Goal: Information Seeking & Learning: Learn about a topic

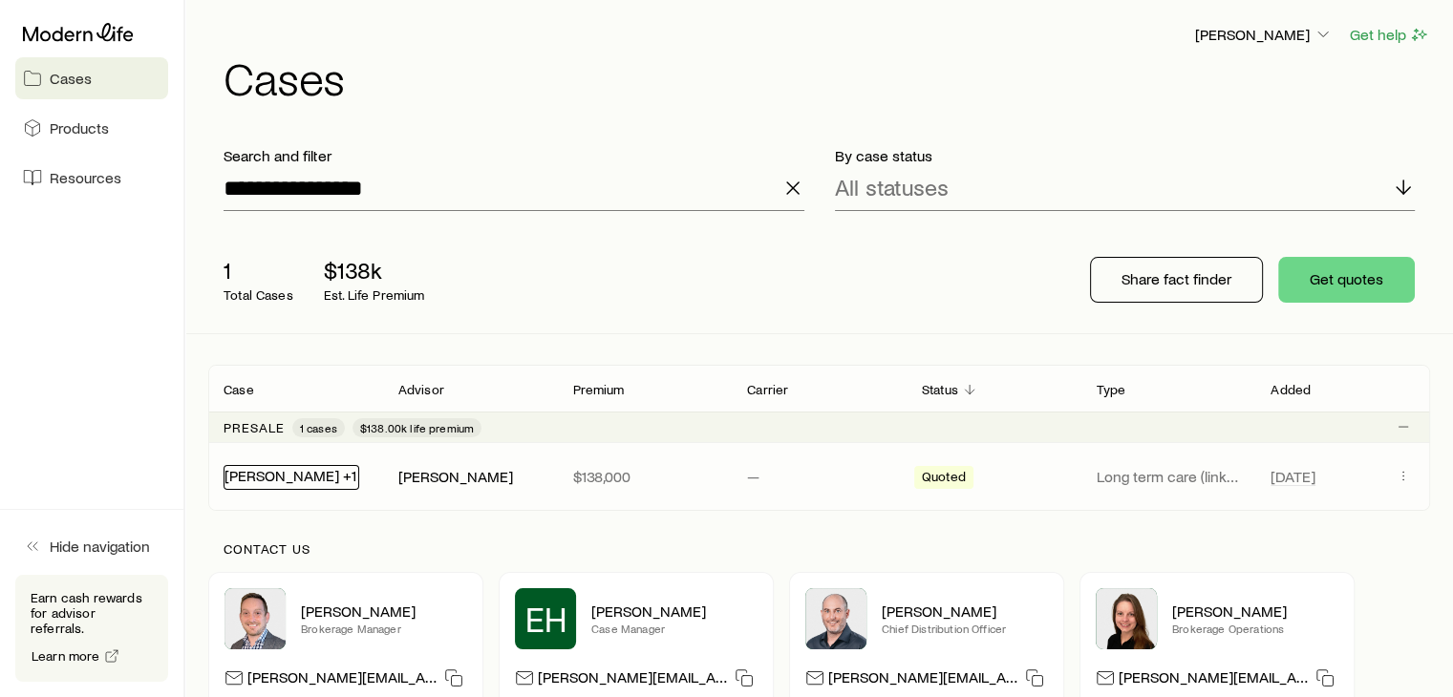
click at [260, 481] on link "[PERSON_NAME] +1" at bounding box center [290, 475] width 132 height 18
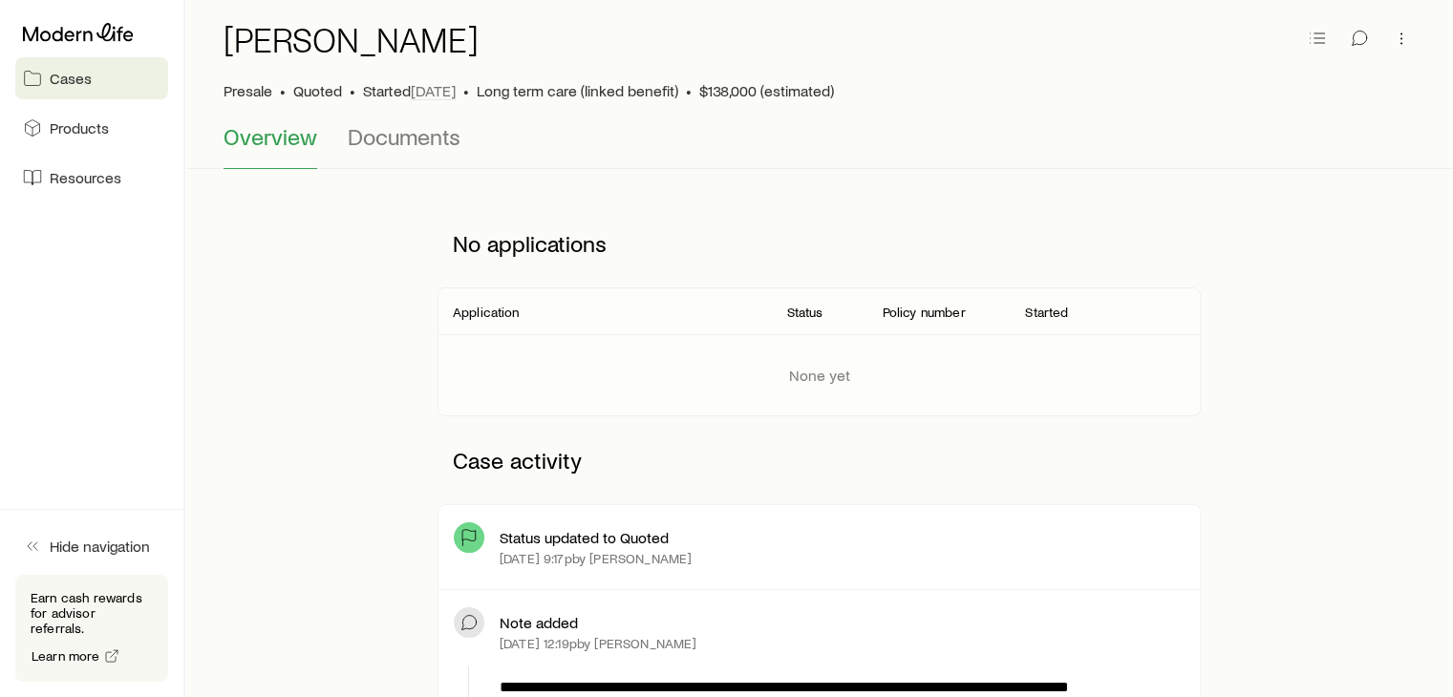
scroll to position [76, 0]
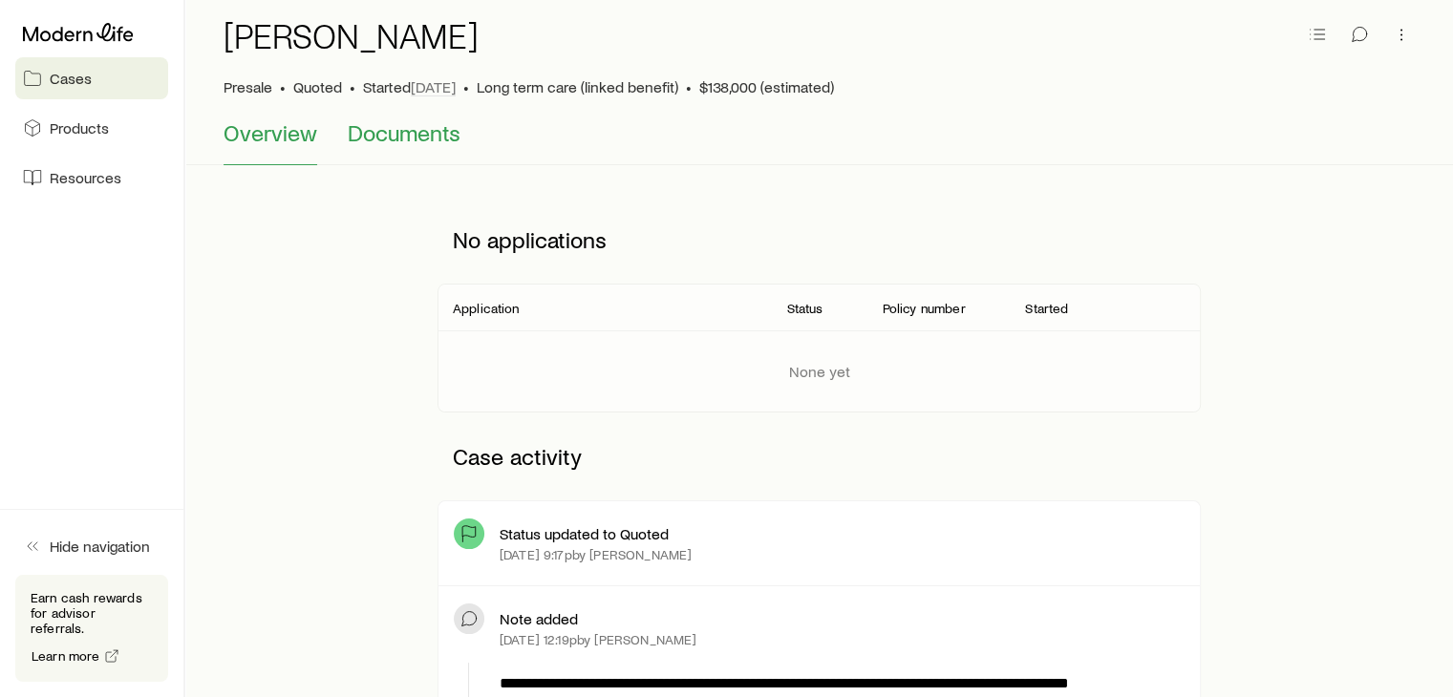
click at [405, 119] on span "Documents" at bounding box center [404, 132] width 113 height 27
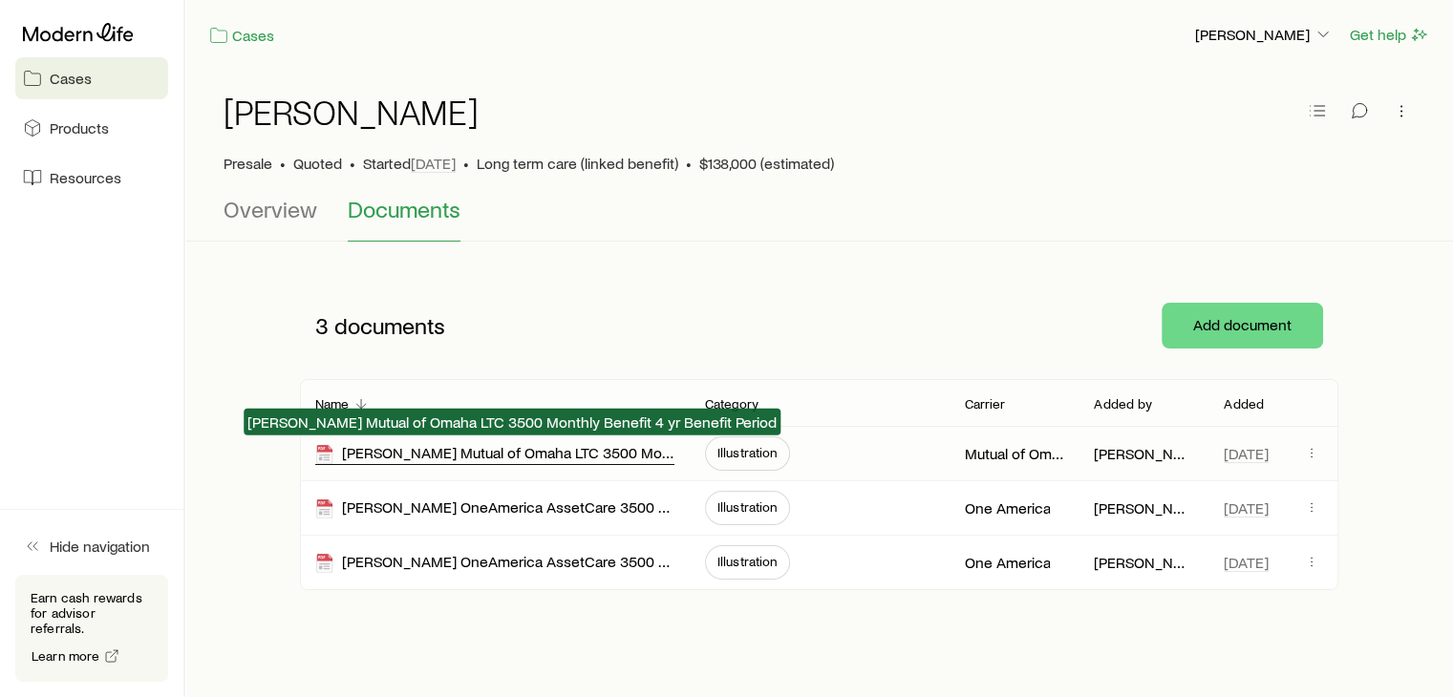
click at [616, 450] on div "[PERSON_NAME] Mutual of Omaha LTC 3500 Monthly Benefit 4 yr Benefit Period" at bounding box center [494, 454] width 359 height 22
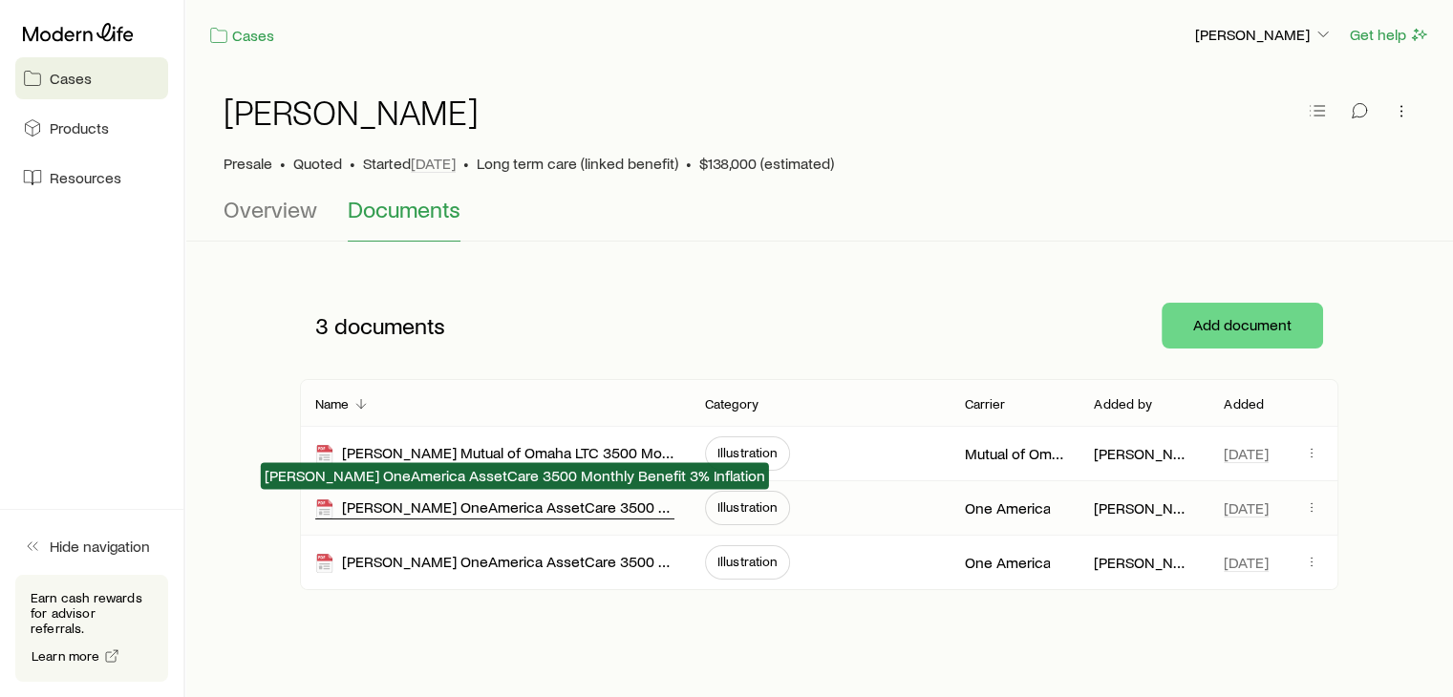
click at [554, 509] on div "[PERSON_NAME] OneAmerica AssetCare 3500 Monthly Benefit 3% Inflation" at bounding box center [494, 509] width 359 height 22
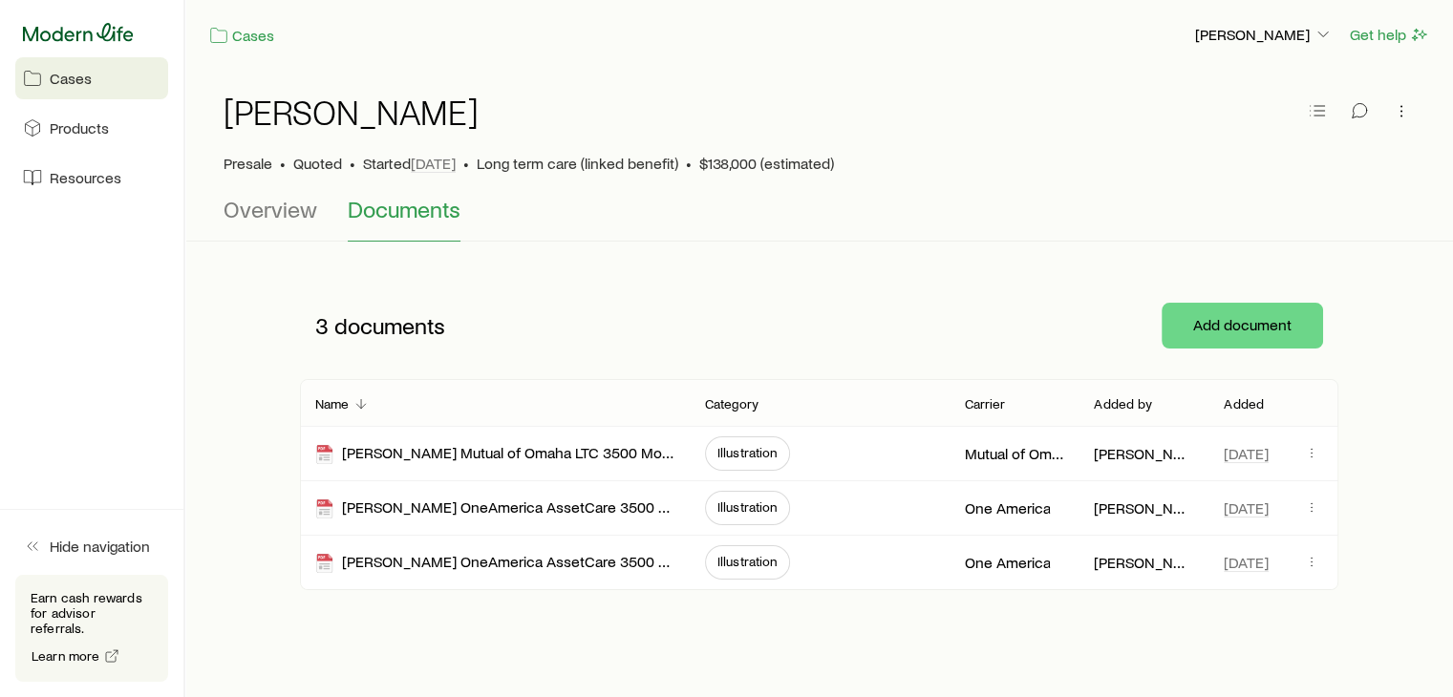
click at [60, 29] on icon at bounding box center [78, 32] width 111 height 19
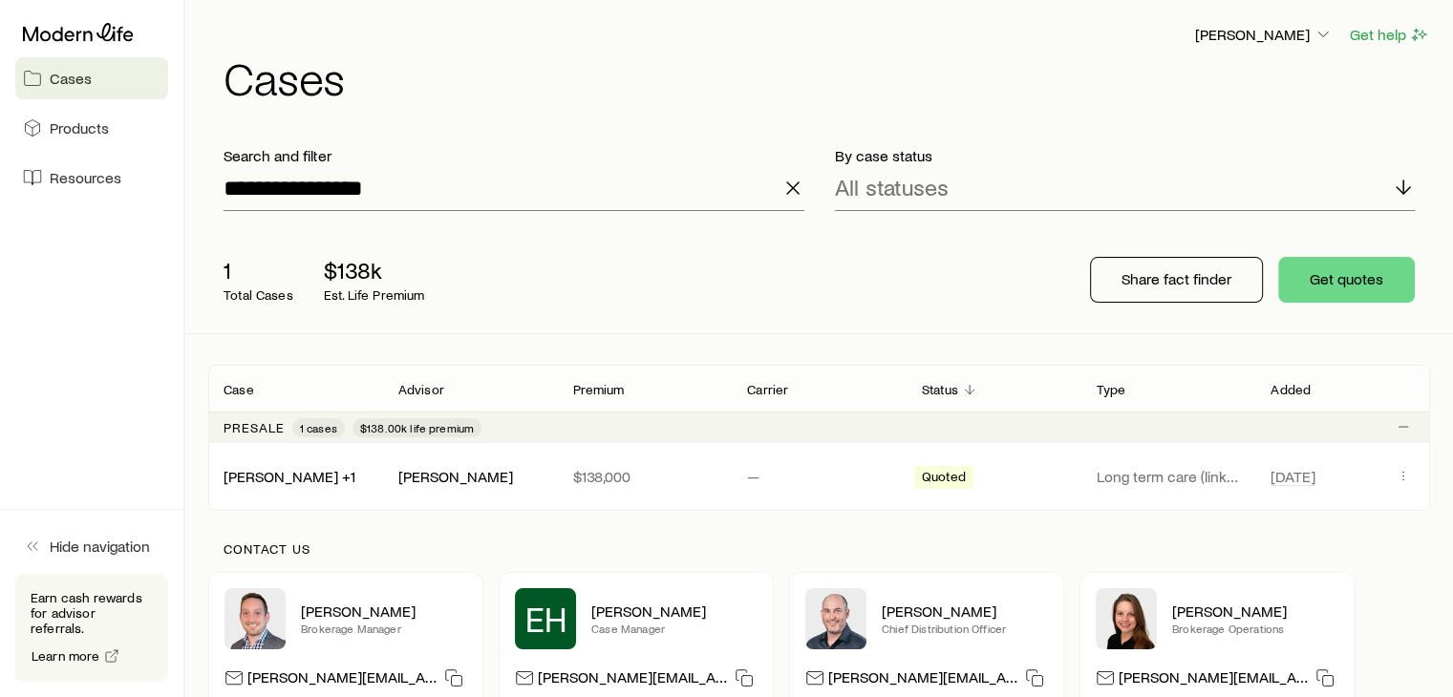
click at [790, 186] on line "button" at bounding box center [792, 187] width 11 height 11
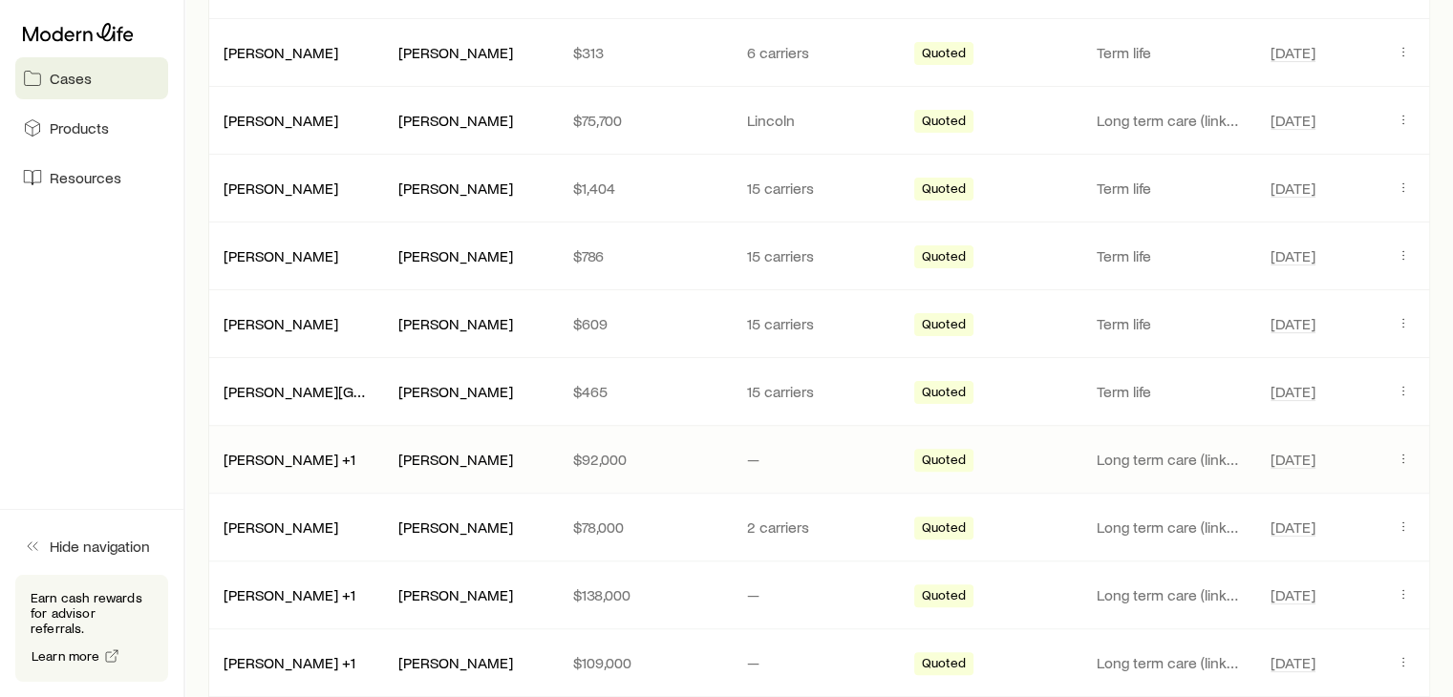
scroll to position [497, 0]
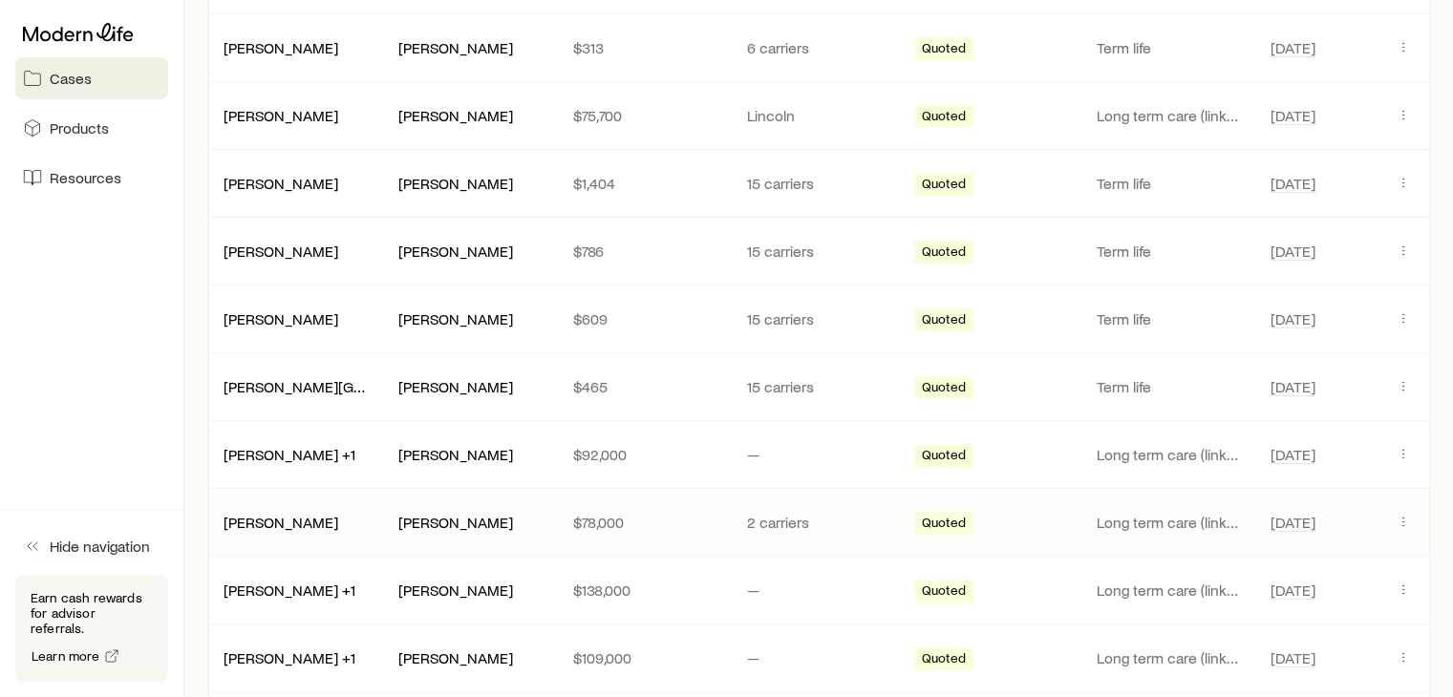
click at [261, 536] on div "[PERSON_NAME] [PERSON_NAME] $78,000 2 carriers Quoted Long term care (linked be…" at bounding box center [819, 522] width 1222 height 67
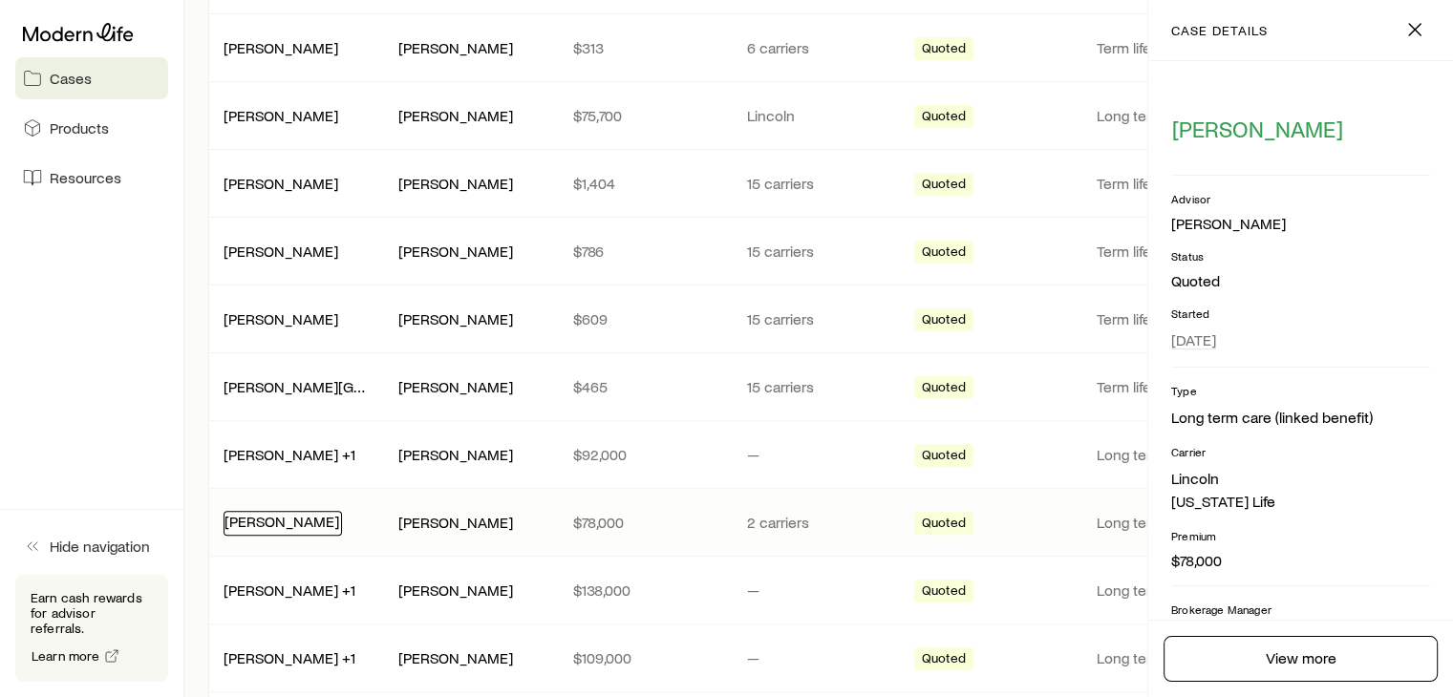
click at [262, 529] on link "[PERSON_NAME]" at bounding box center [281, 521] width 115 height 18
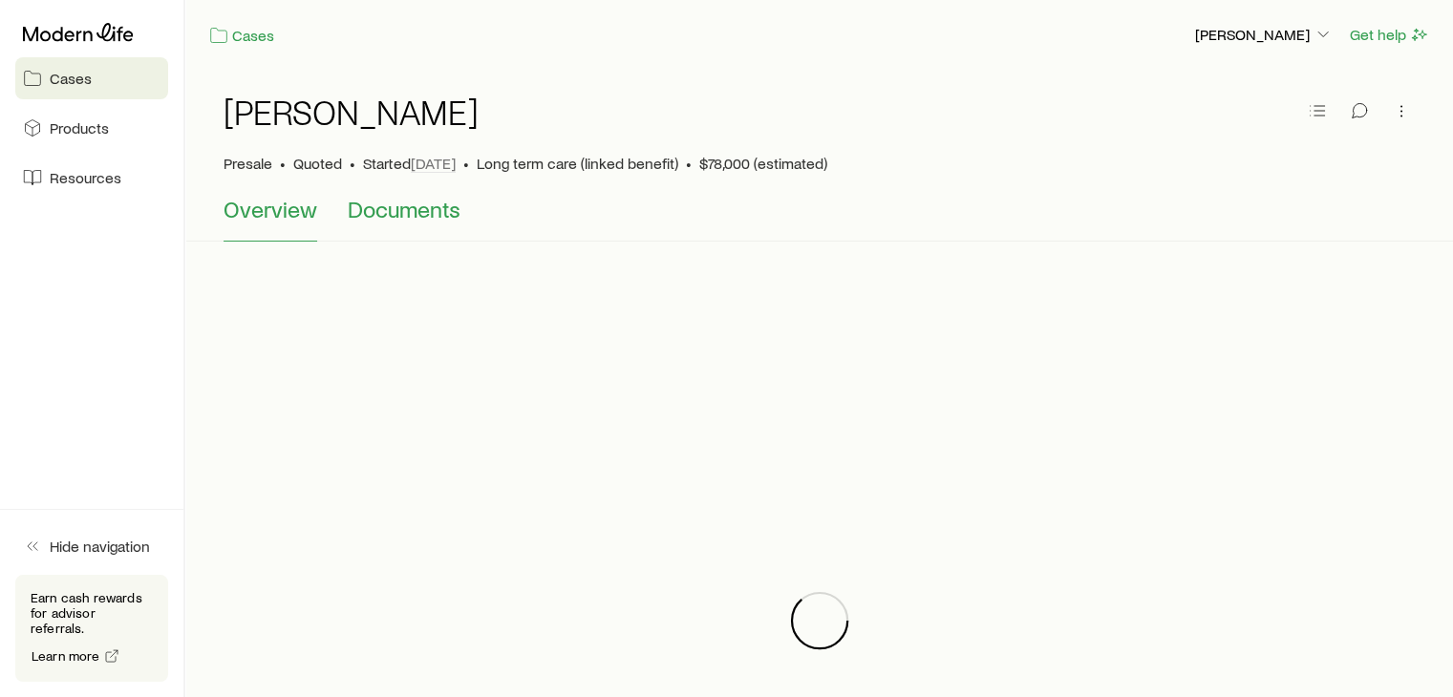
click at [390, 202] on span "Documents" at bounding box center [404, 209] width 113 height 27
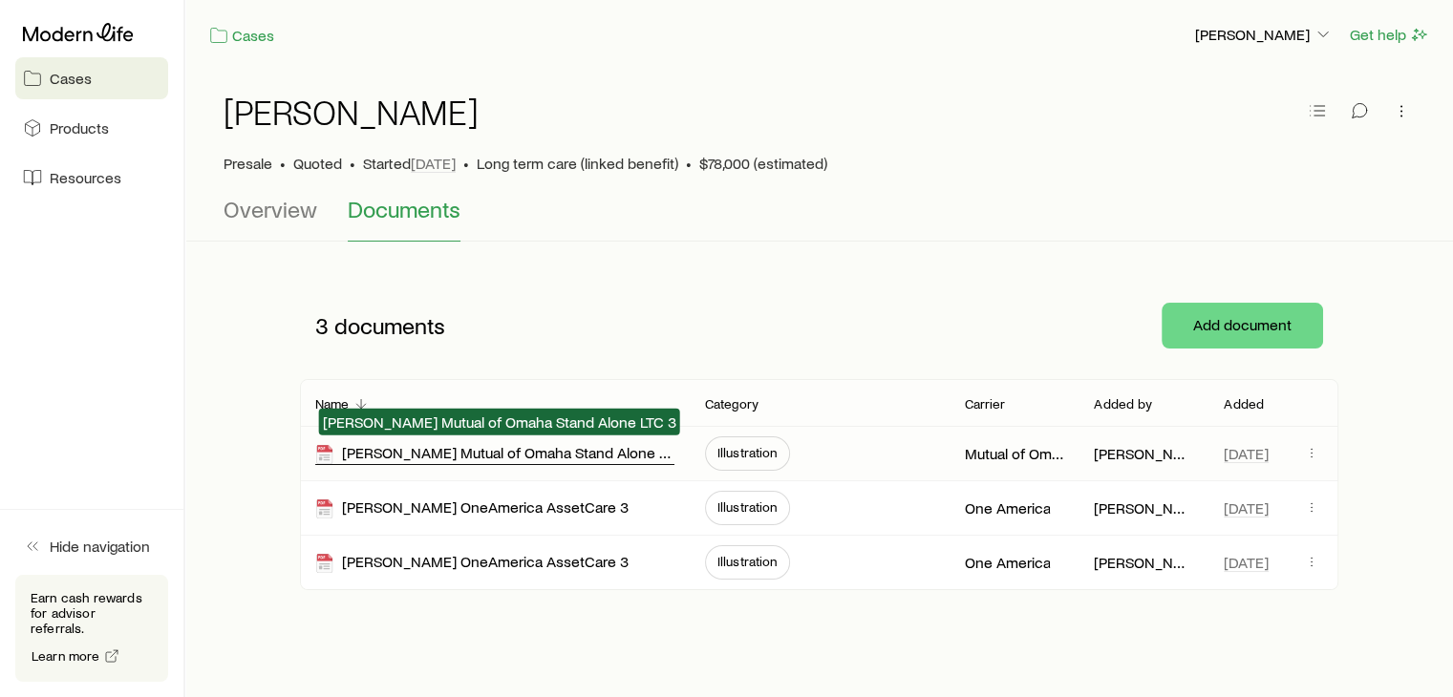
click at [537, 454] on div "[PERSON_NAME] Mutual of Omaha Stand Alone LTC 3" at bounding box center [494, 454] width 359 height 22
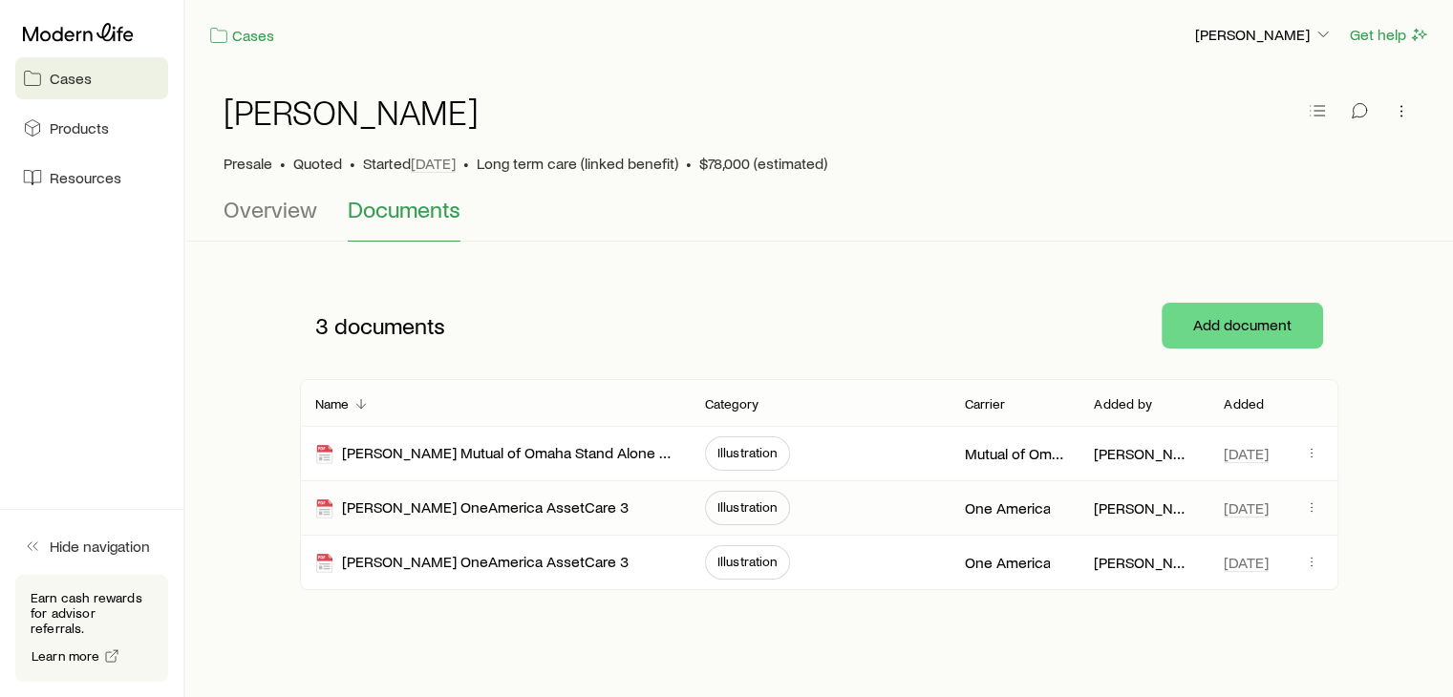
click at [413, 496] on div "[PERSON_NAME] OneAmerica AssetCare 3" at bounding box center [494, 507] width 359 height 53
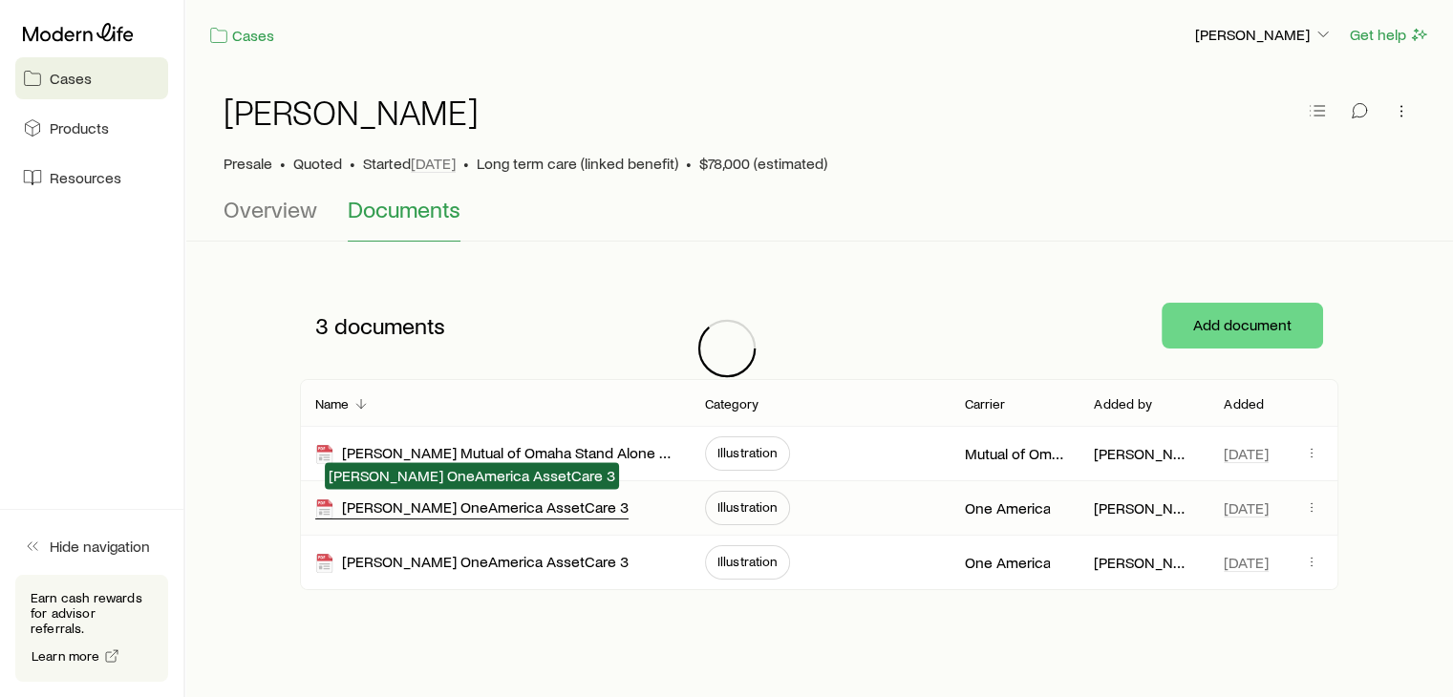
click at [413, 508] on div "[PERSON_NAME] OneAmerica AssetCare 3" at bounding box center [471, 509] width 313 height 22
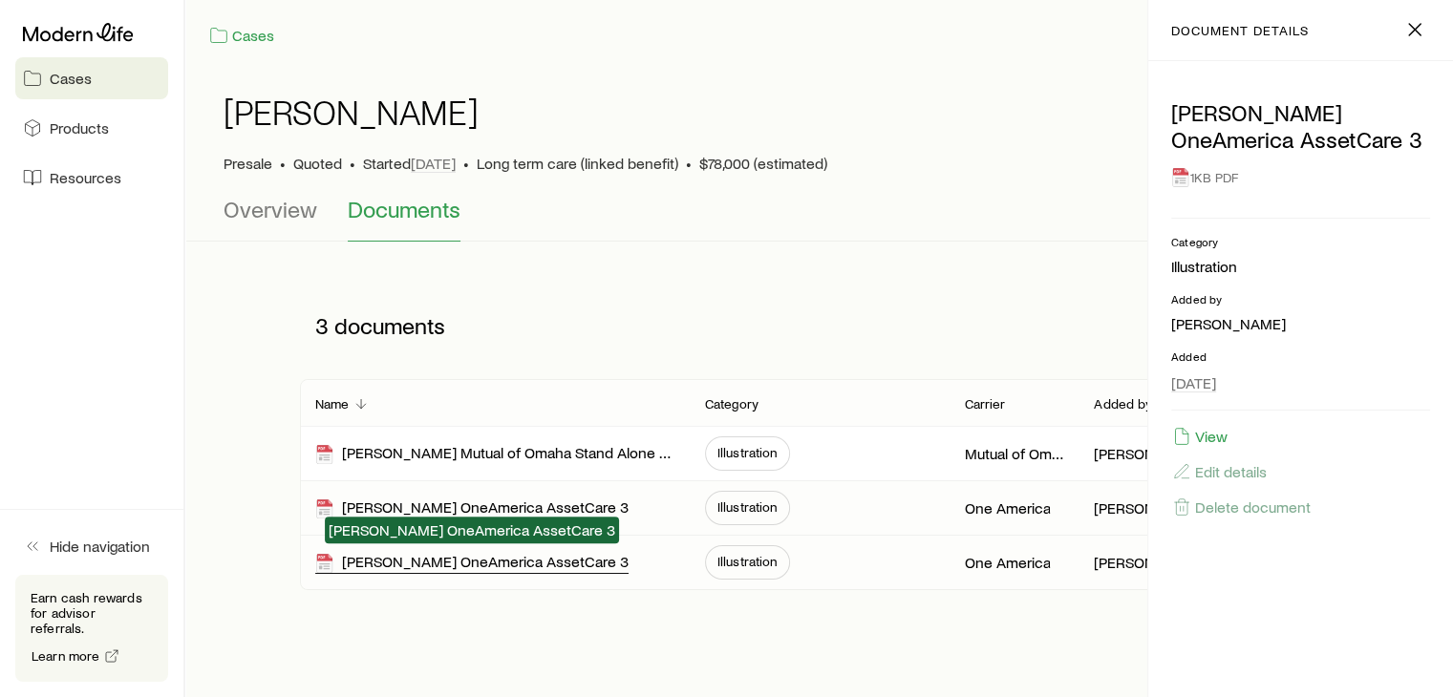
click at [502, 563] on div "[PERSON_NAME] OneAmerica AssetCare 3" at bounding box center [471, 563] width 313 height 22
